Goal: Find specific page/section: Find specific page/section

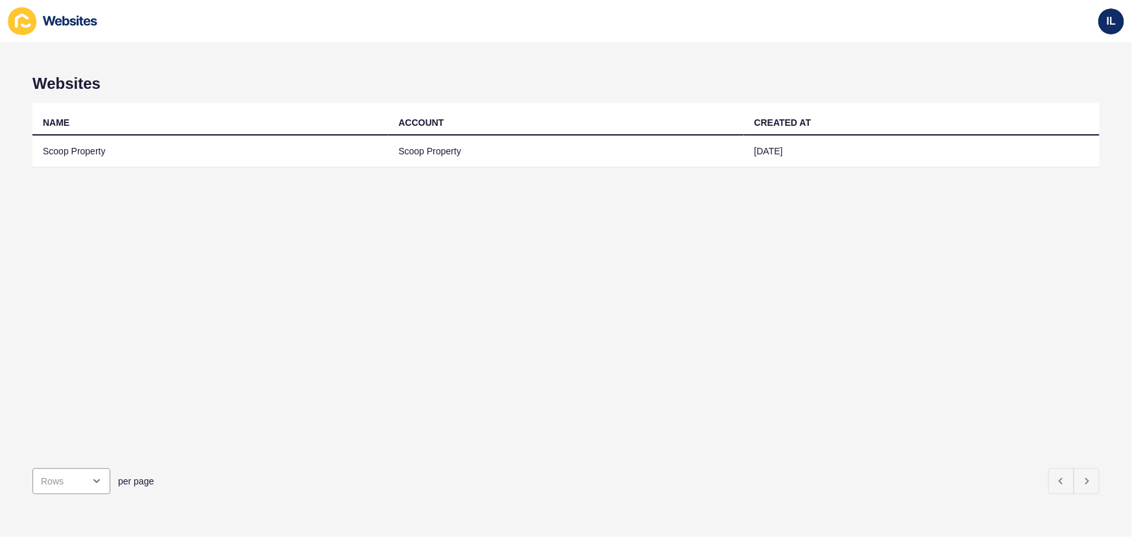
click at [83, 174] on div "NAME ACCOUNT CREATED AT Scoop Property Scoop Property [DATE]" at bounding box center [565, 280] width 1067 height 355
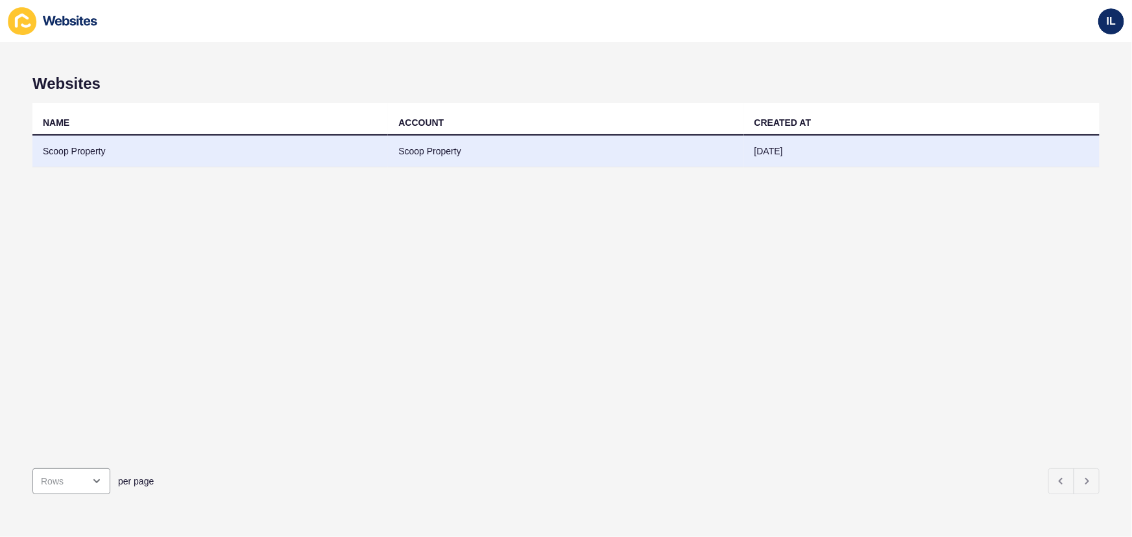
click at [93, 163] on td "Scoop Property" at bounding box center [209, 152] width 355 height 32
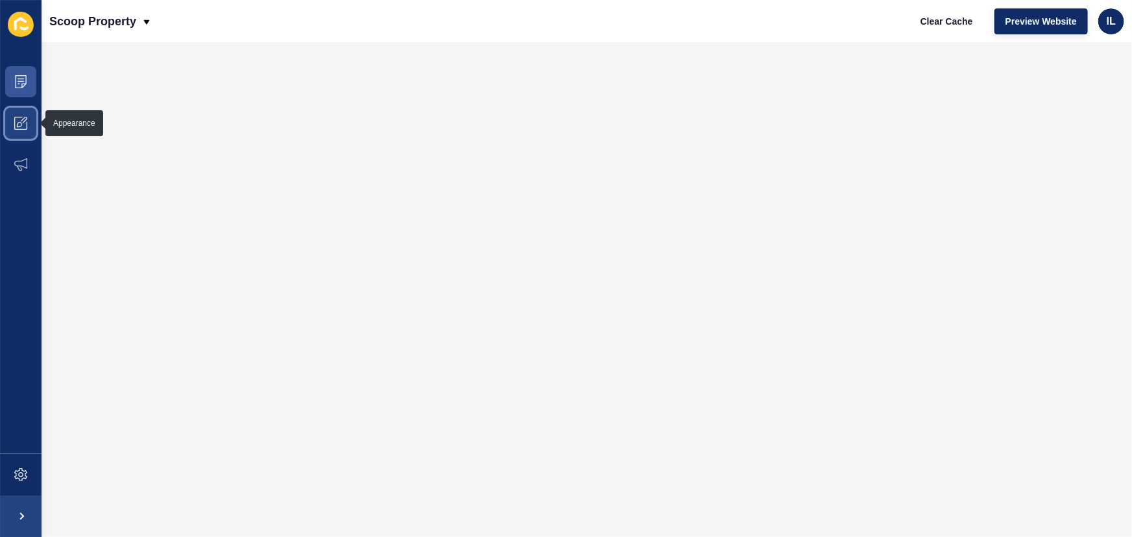
click at [27, 110] on span at bounding box center [21, 123] width 42 height 42
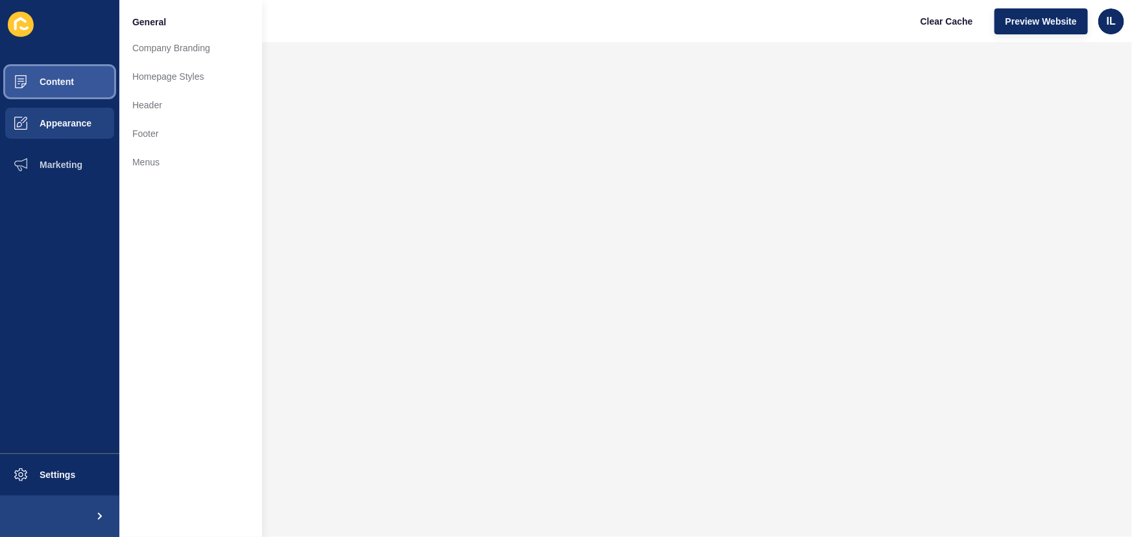
click at [50, 93] on button "Content" at bounding box center [59, 82] width 119 height 42
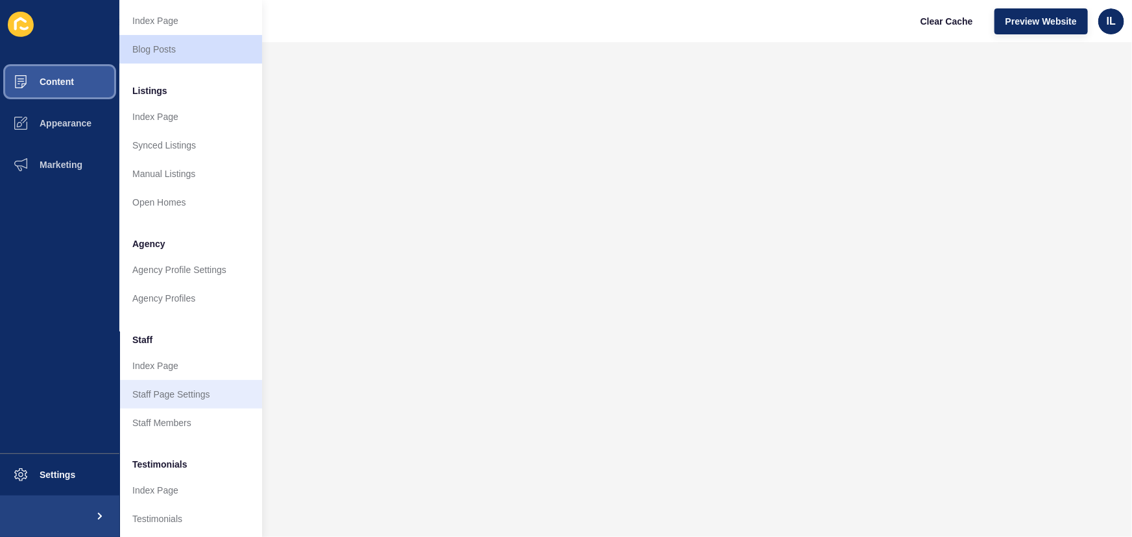
scroll to position [232, 0]
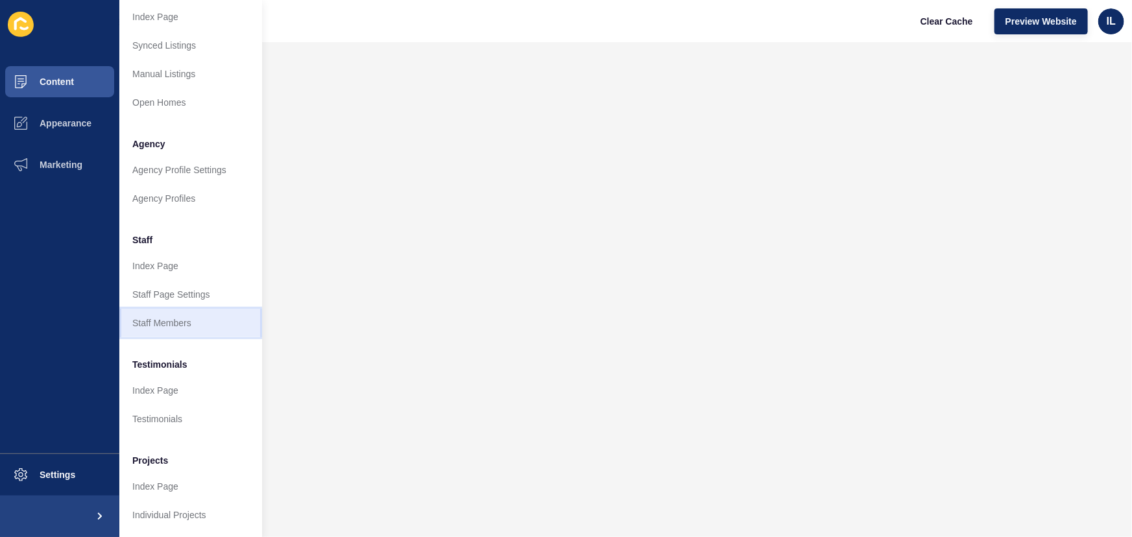
click at [208, 320] on link "Staff Members" at bounding box center [190, 323] width 143 height 29
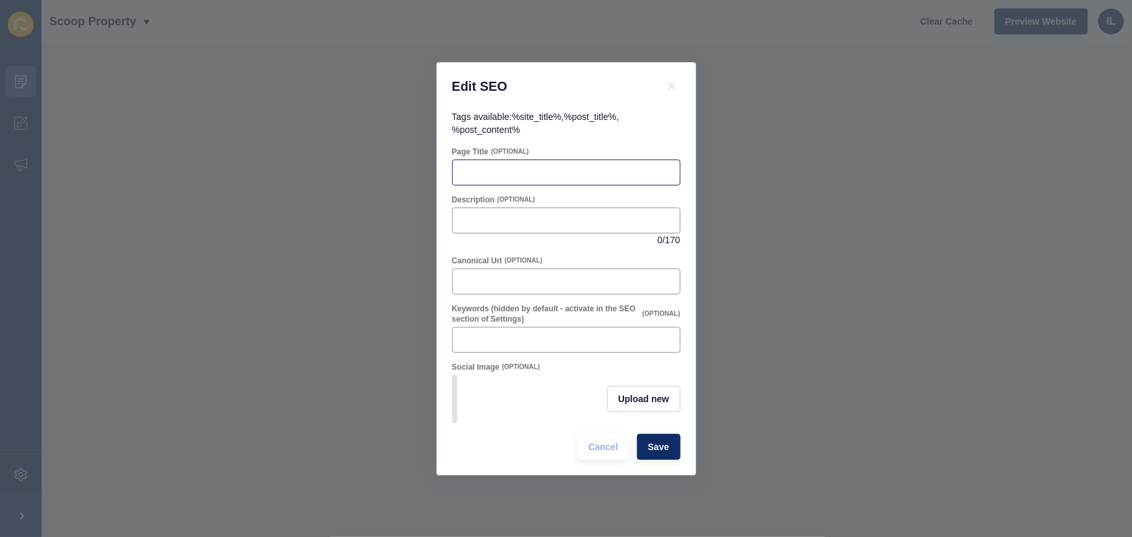
click at [516, 160] on div at bounding box center [566, 173] width 228 height 26
click at [579, 343] on div at bounding box center [566, 340] width 228 height 26
drag, startPoint x: 662, startPoint y: 84, endPoint x: 679, endPoint y: 80, distance: 17.9
click at [662, 83] on div "Edit SEO" at bounding box center [566, 86] width 259 height 48
click at [679, 80] on icon at bounding box center [672, 86] width 16 height 16
